Goal: Find specific page/section: Find specific page/section

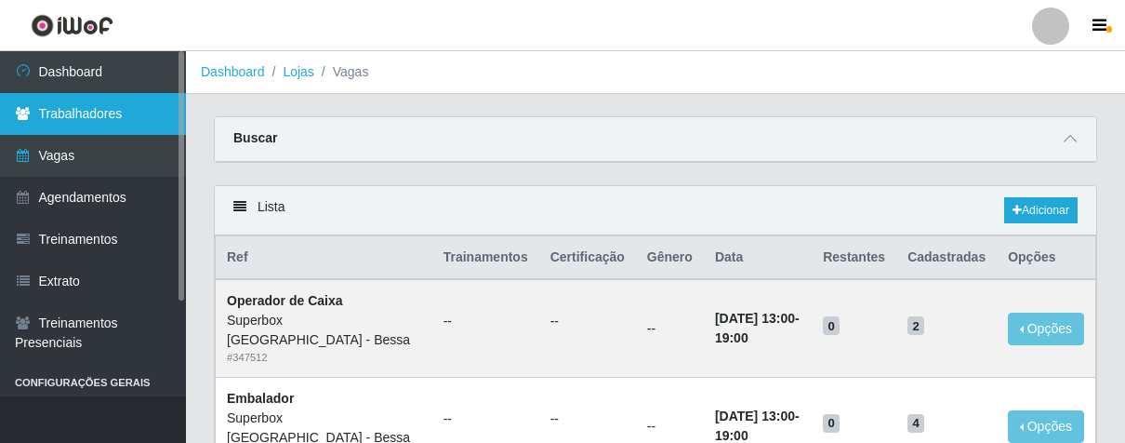
scroll to position [206, 0]
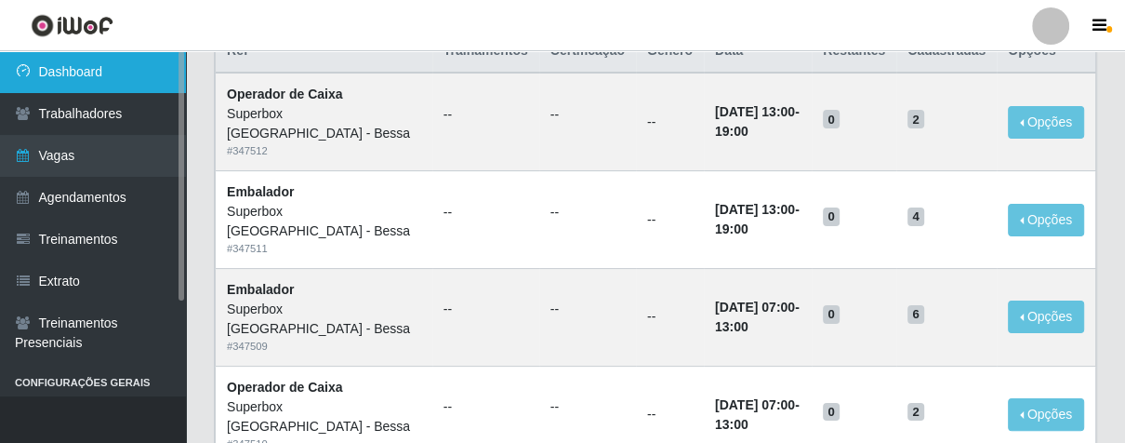
click at [65, 65] on link "Dashboard" at bounding box center [93, 72] width 186 height 42
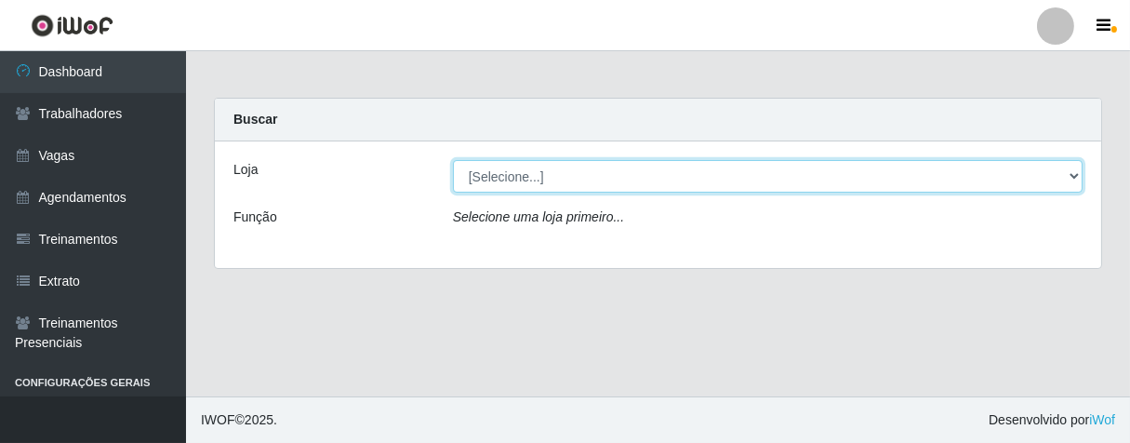
click at [1075, 175] on select "[Selecione...] Superbox [GEOGRAPHIC_DATA] - Bessa" at bounding box center [767, 176] width 629 height 33
select select "206"
click at [453, 160] on select "[Selecione...] Superbox [GEOGRAPHIC_DATA] - Bessa" at bounding box center [767, 176] width 629 height 33
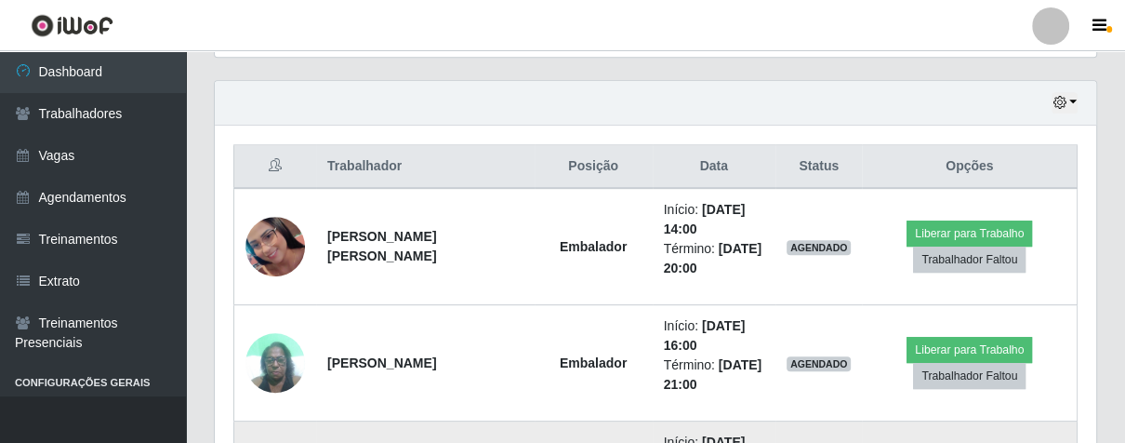
scroll to position [523, 0]
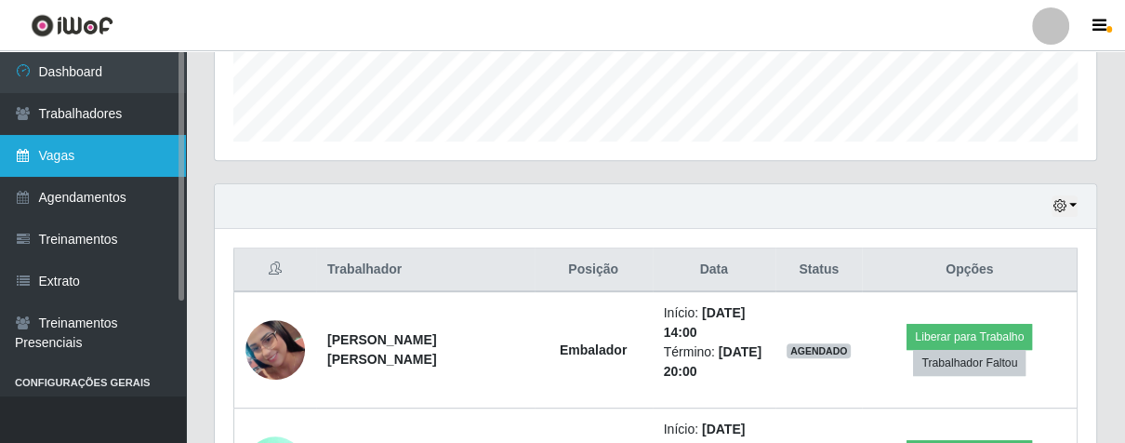
click at [88, 161] on link "Vagas" at bounding box center [93, 156] width 186 height 42
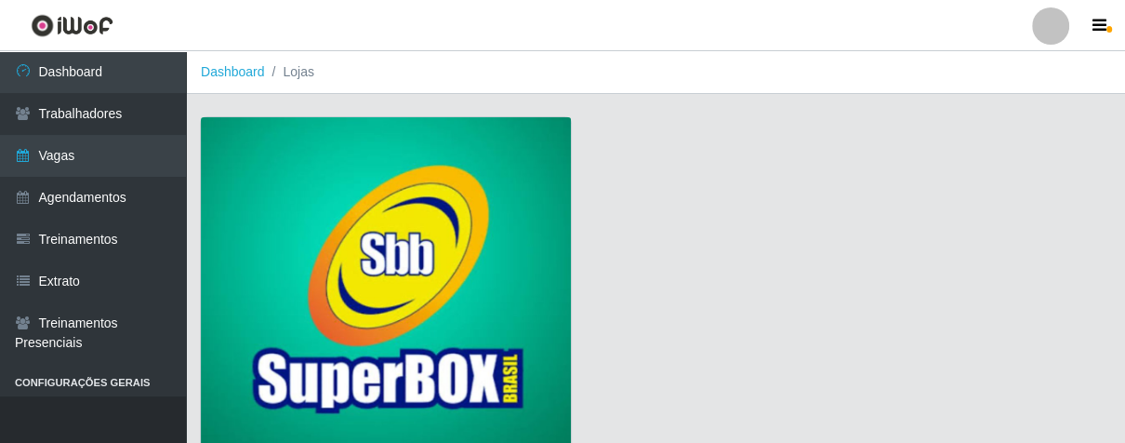
click at [271, 195] on img at bounding box center [386, 285] width 370 height 337
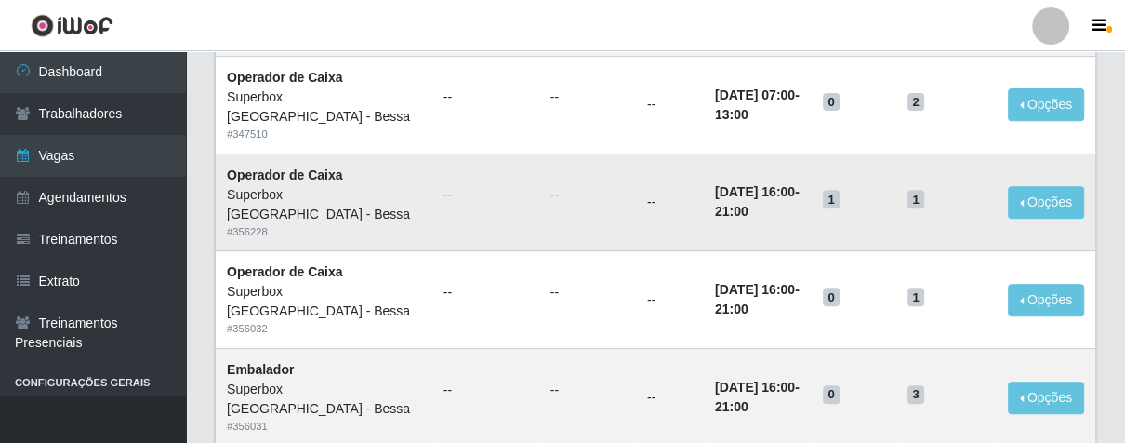
scroll to position [619, 0]
